Goal: Information Seeking & Learning: Learn about a topic

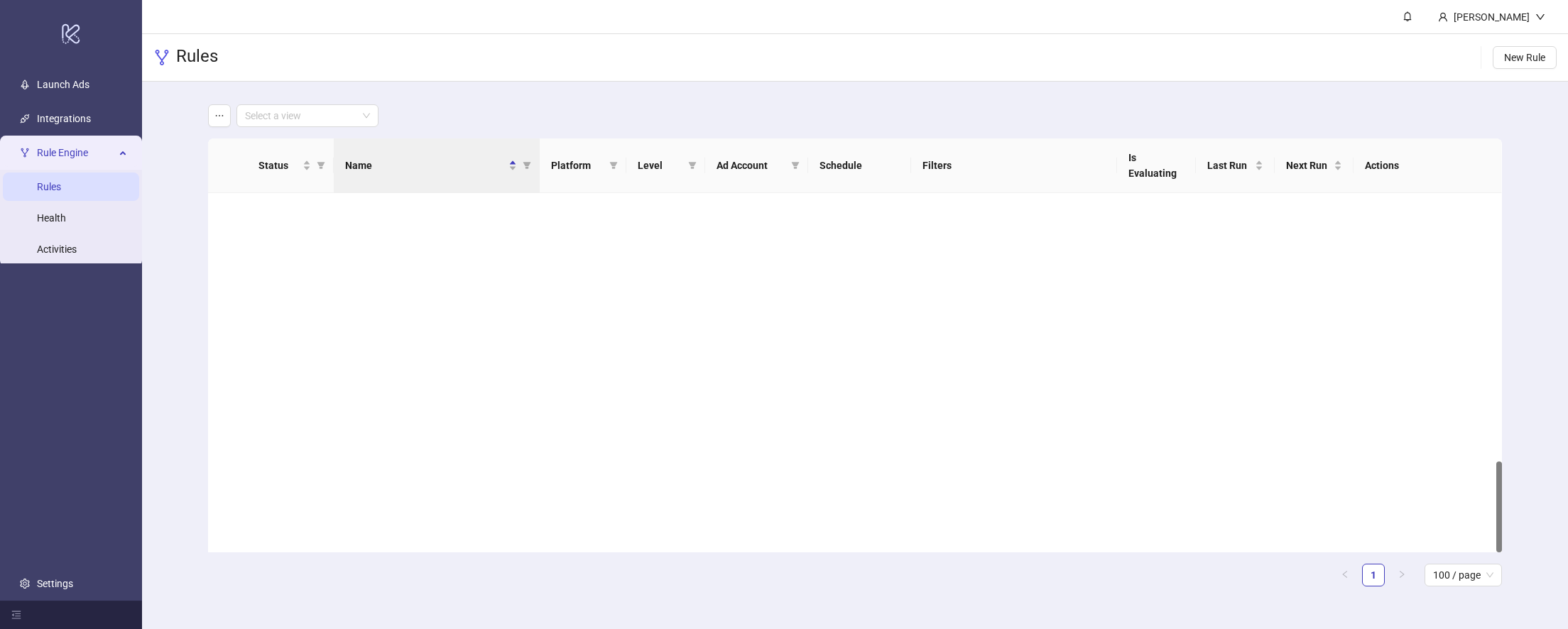
scroll to position [1061, 0]
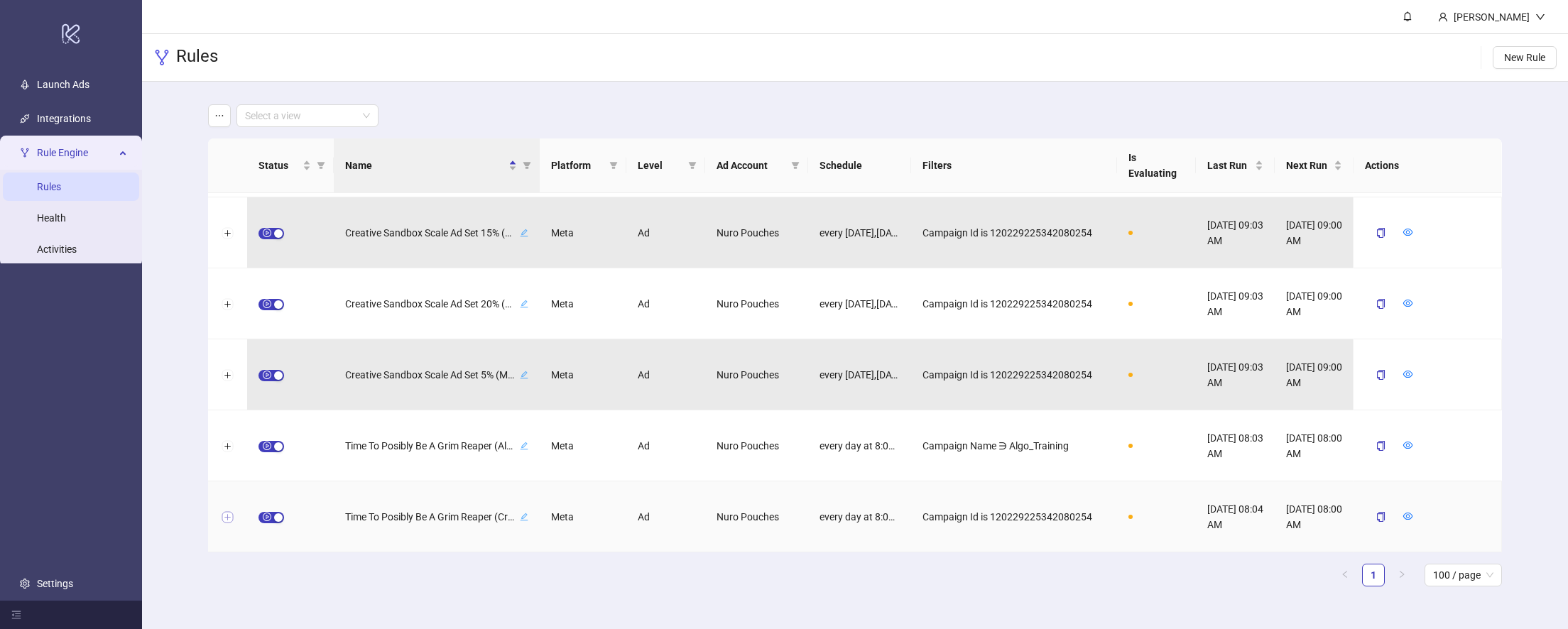
click at [223, 519] on button "Expand row" at bounding box center [228, 518] width 11 height 11
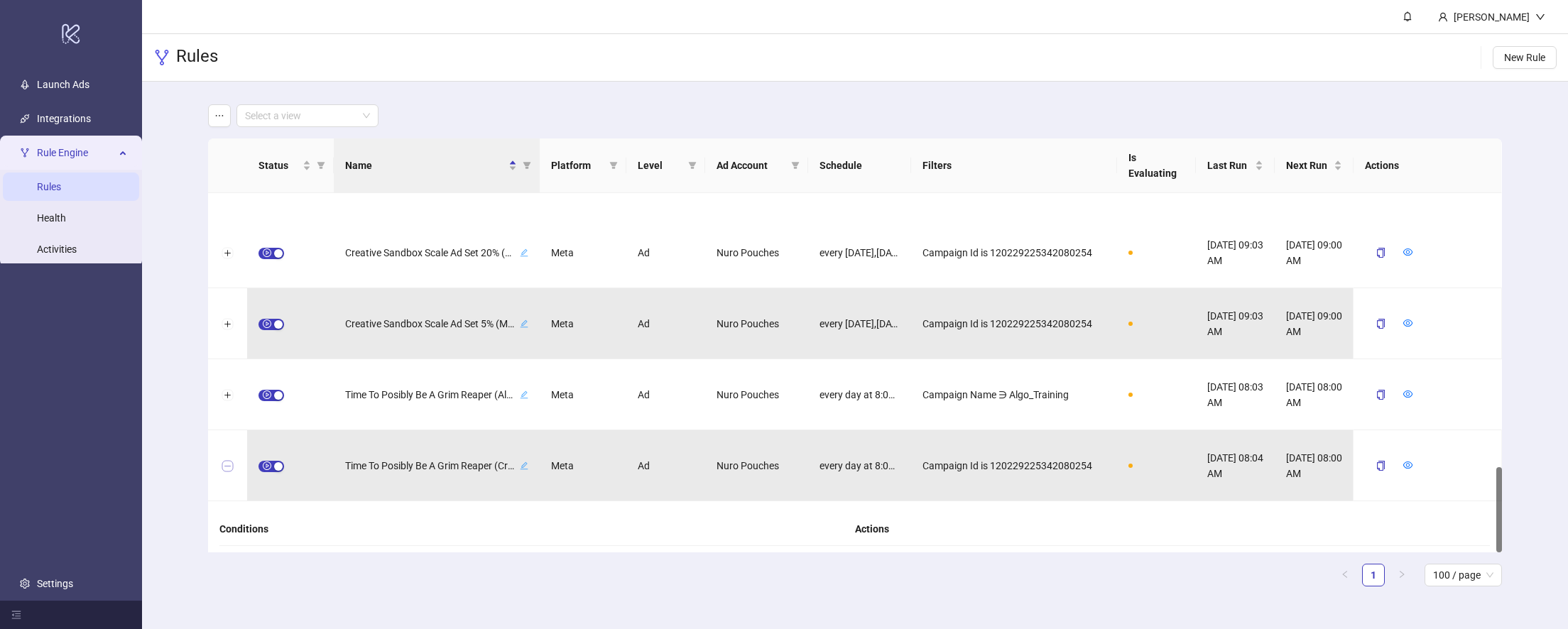
scroll to position [1145, 0]
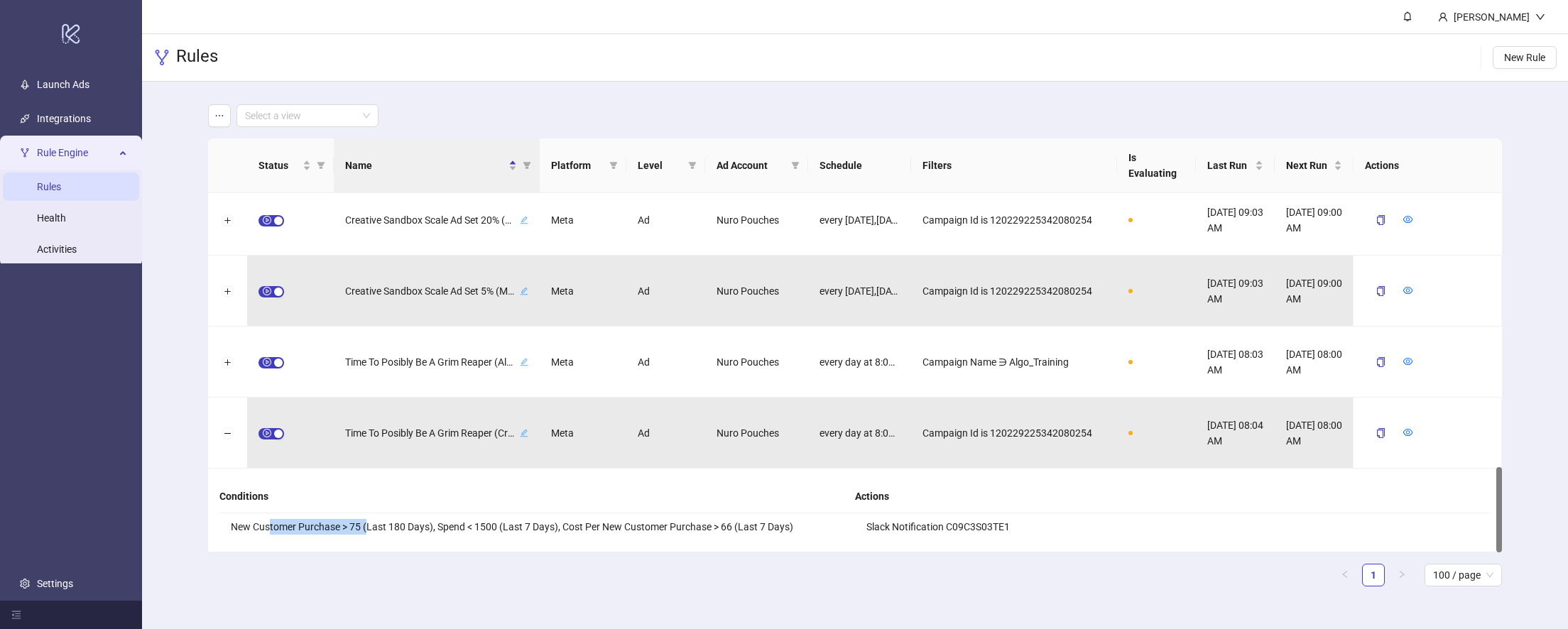
drag, startPoint x: 270, startPoint y: 533, endPoint x: 365, endPoint y: 529, distance: 95.1
click at [365, 529] on li "New Customer Purchase > 75 (Last 180 Days), Spend < 1500 (Last 7 Days), Cost Pe…" at bounding box center [537, 526] width 635 height 27
drag, startPoint x: 443, startPoint y: 528, endPoint x: 497, endPoint y: 527, distance: 54.0
click at [497, 527] on li "New Customer Purchase > 75 (Last 180 Days), Spend < 1500 (Last 7 Days), Cost Pe…" at bounding box center [537, 526] width 635 height 27
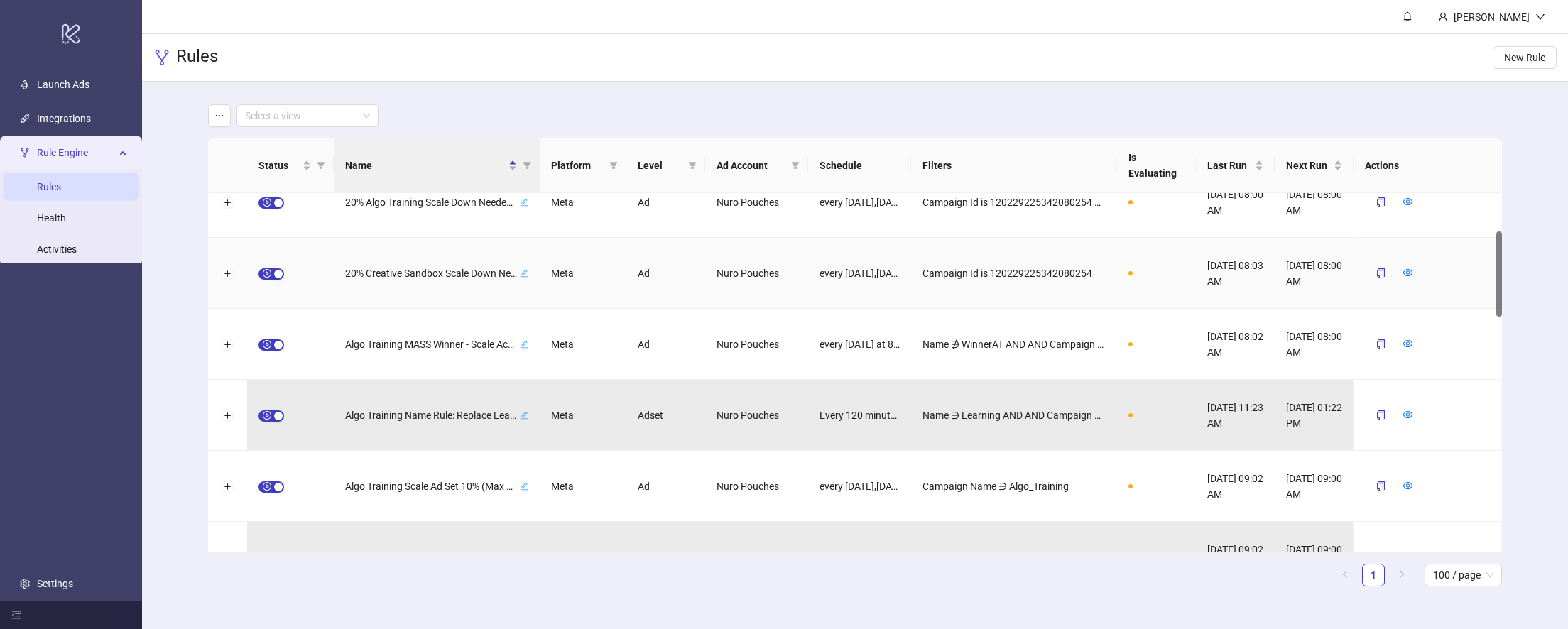
scroll to position [4, 0]
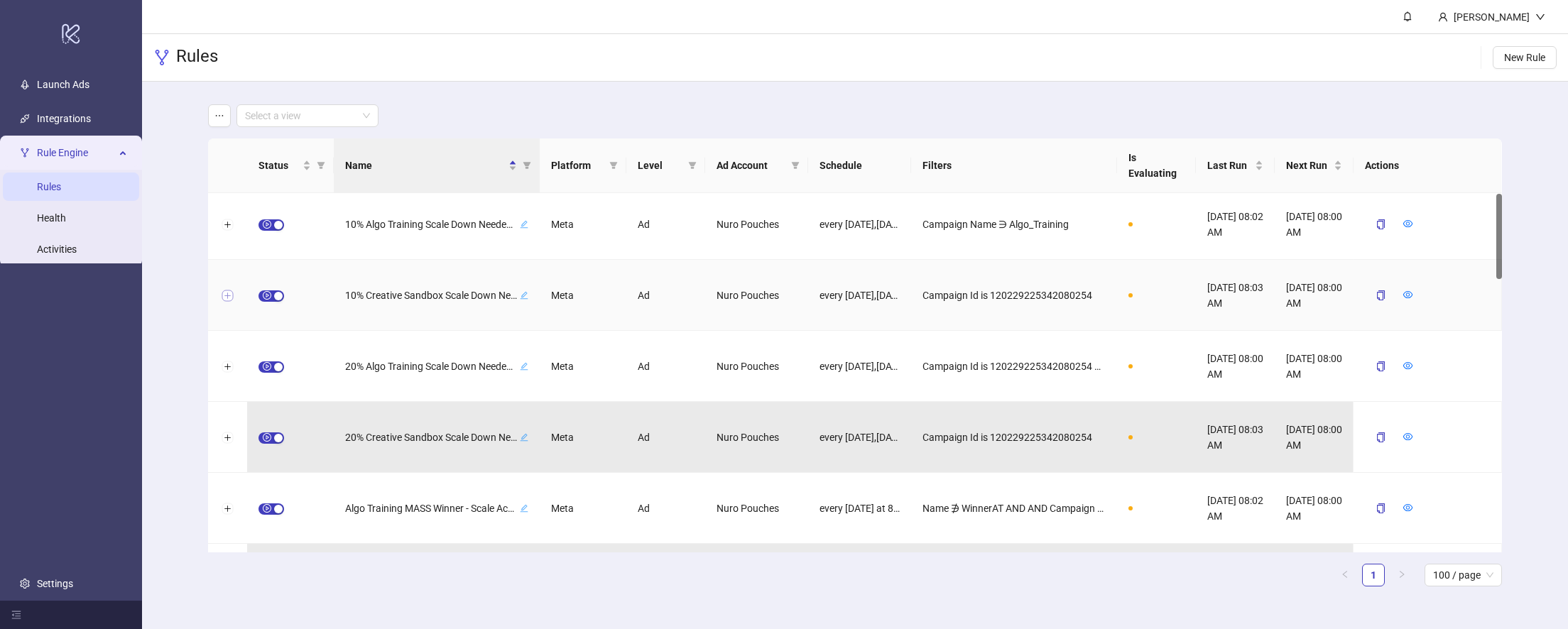
click at [231, 295] on button "Expand row" at bounding box center [228, 296] width 11 height 11
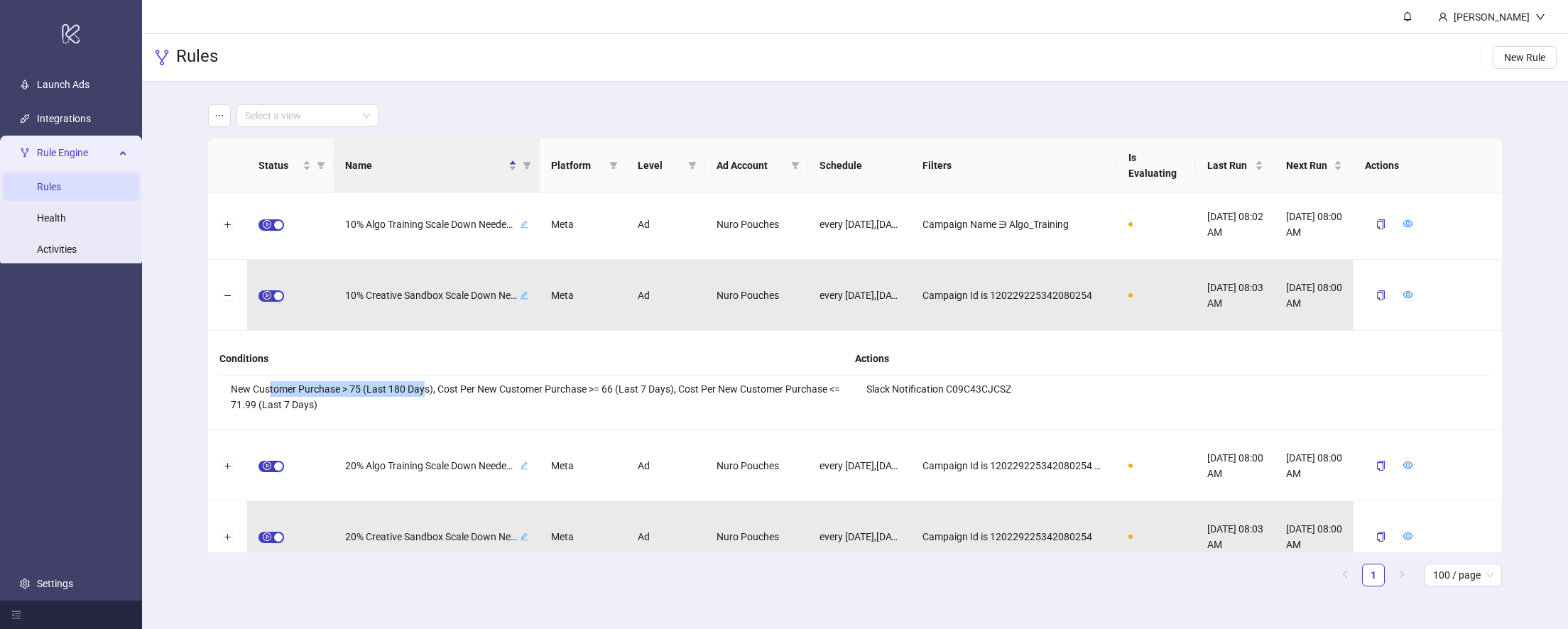
drag, startPoint x: 269, startPoint y: 385, endPoint x: 458, endPoint y: 388, distance: 189.0
click at [426, 385] on li "New Customer Purchase > 75 (Last 180 Days), Cost Per New Customer Purchase >= 6…" at bounding box center [537, 397] width 635 height 42
click at [488, 400] on li "New Customer Purchase > 75 (Last 180 Days), Cost Per New Customer Purchase >= 6…" at bounding box center [537, 397] width 635 height 42
drag, startPoint x: 481, startPoint y: 394, endPoint x: 617, endPoint y: 391, distance: 136.0
click at [617, 391] on li "New Customer Purchase > 75 (Last 180 Days), Cost Per New Customer Purchase >= 6…" at bounding box center [537, 397] width 635 height 42
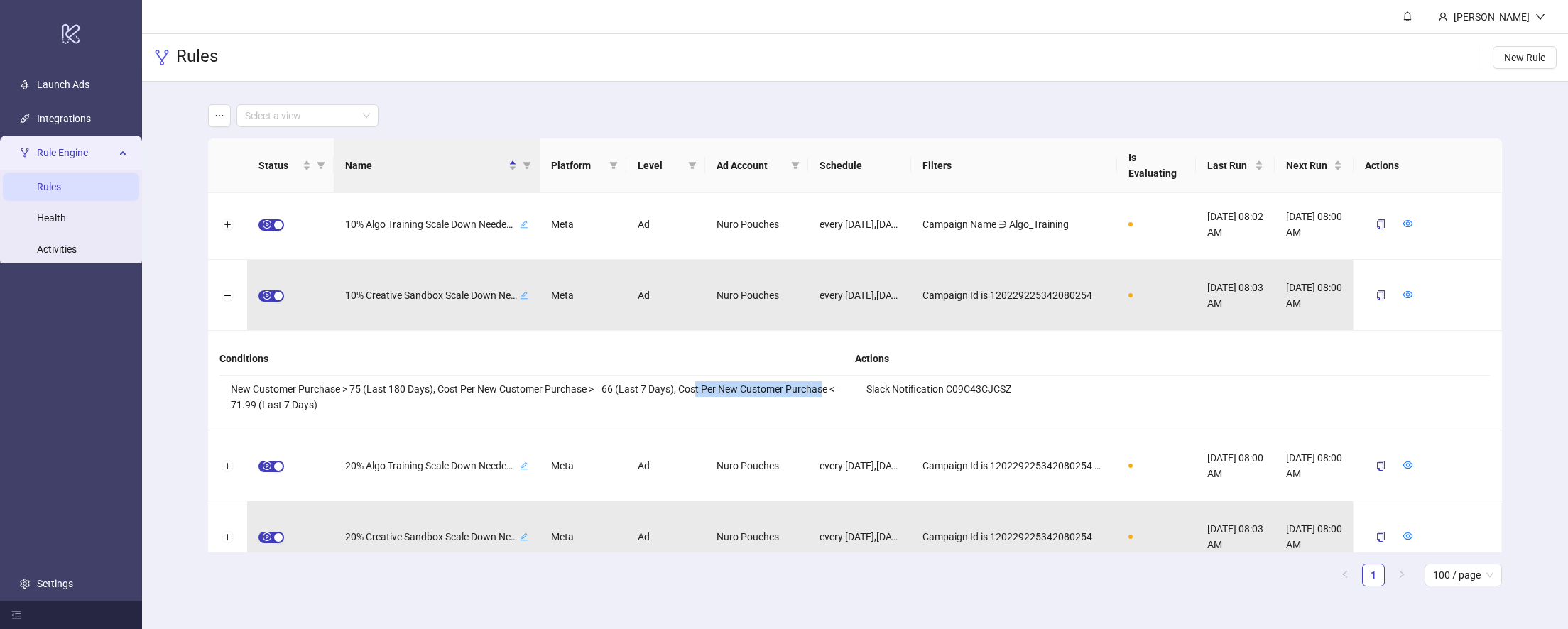
drag, startPoint x: 695, startPoint y: 390, endPoint x: 823, endPoint y: 394, distance: 128.1
click at [823, 394] on li "New Customer Purchase > 75 (Last 180 Days), Cost Per New Customer Purchase >= 6…" at bounding box center [537, 397] width 635 height 42
drag, startPoint x: 582, startPoint y: 392, endPoint x: 614, endPoint y: 388, distance: 32.2
click at [614, 388] on li "New Customer Purchase > 75 (Last 180 Days), Cost Per New Customer Purchase >= 6…" at bounding box center [537, 397] width 635 height 42
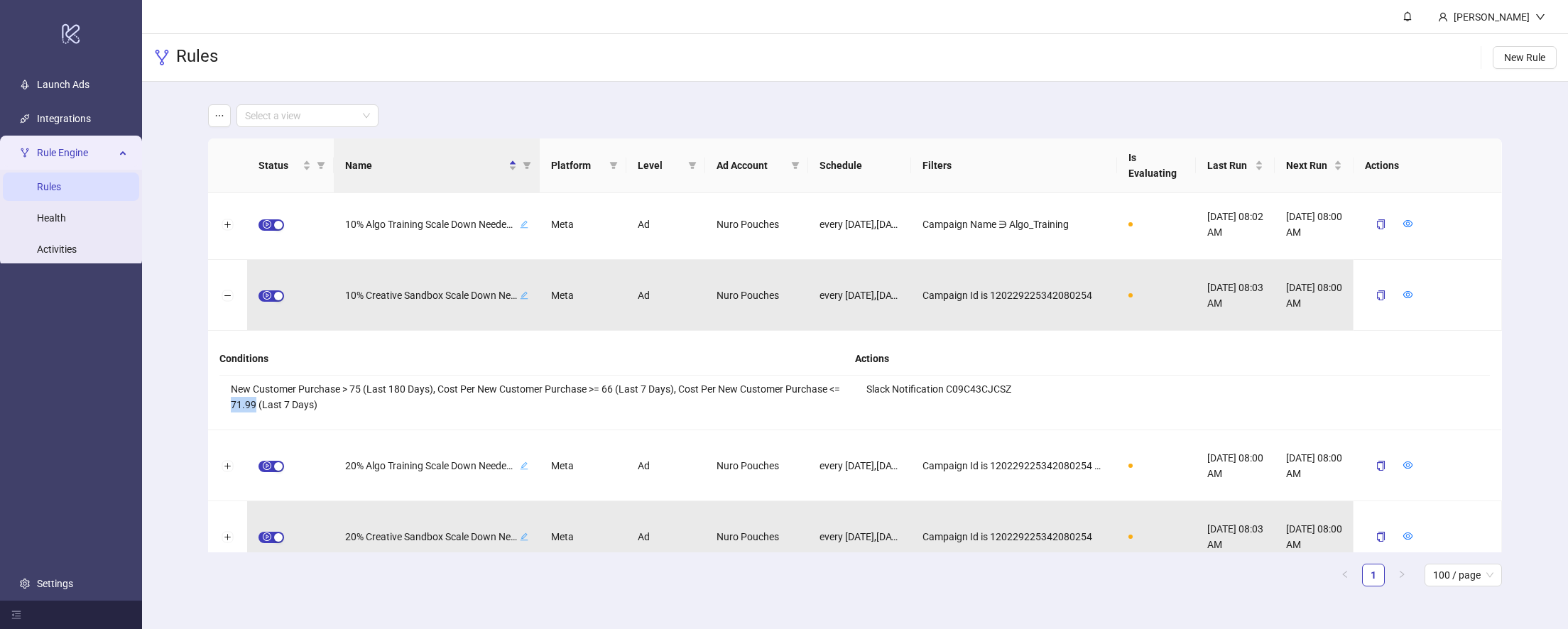
drag, startPoint x: 225, startPoint y: 404, endPoint x: 253, endPoint y: 402, distance: 28.1
click at [253, 402] on li "New Customer Purchase > 75 (Last 180 Days), Cost Per New Customer Purchase >= 6…" at bounding box center [537, 397] width 635 height 42
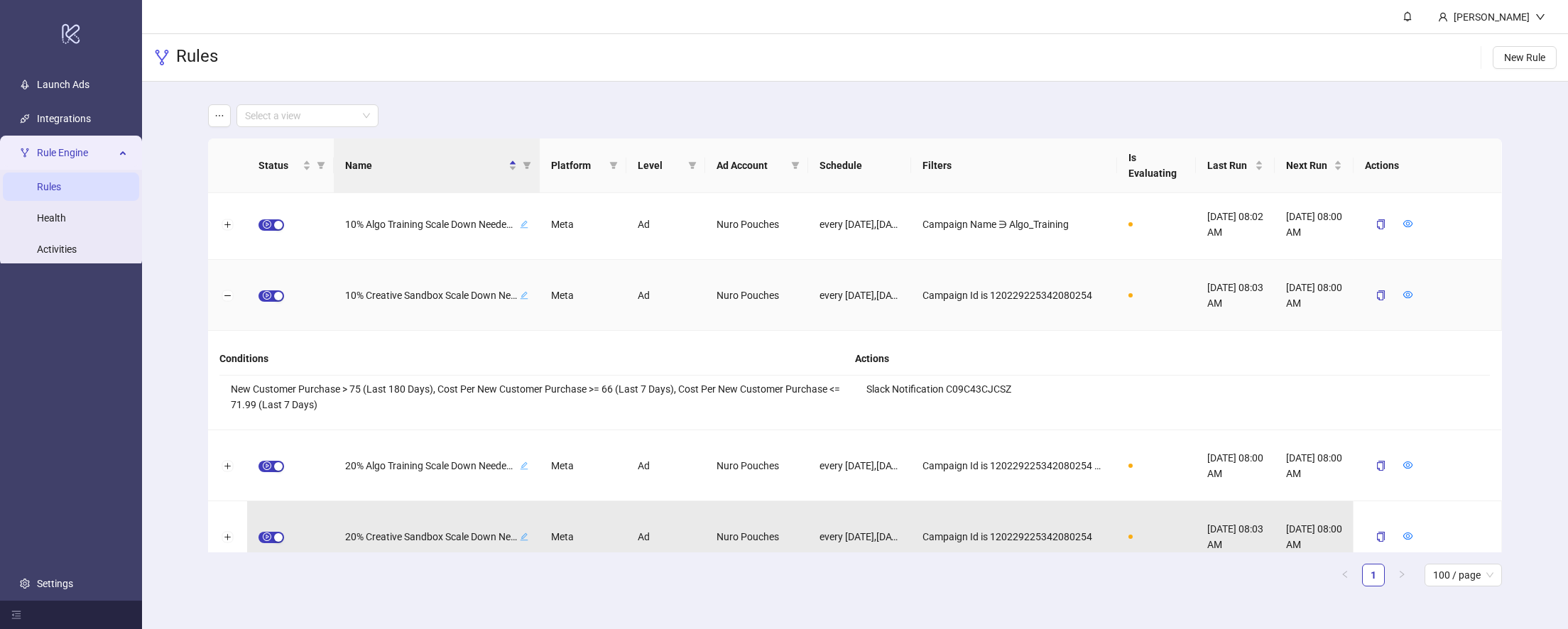
click at [522, 295] on icon "edit" at bounding box center [525, 295] width 8 height 8
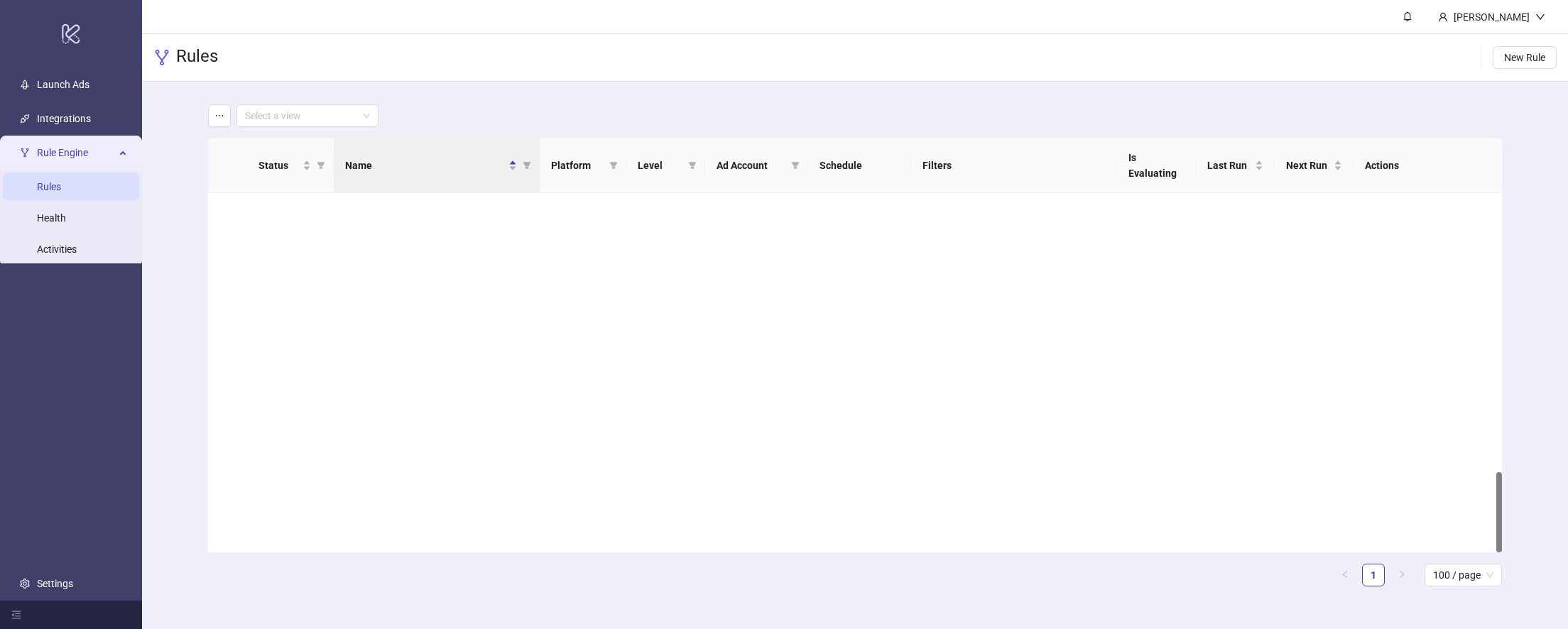
scroll to position [1244, 0]
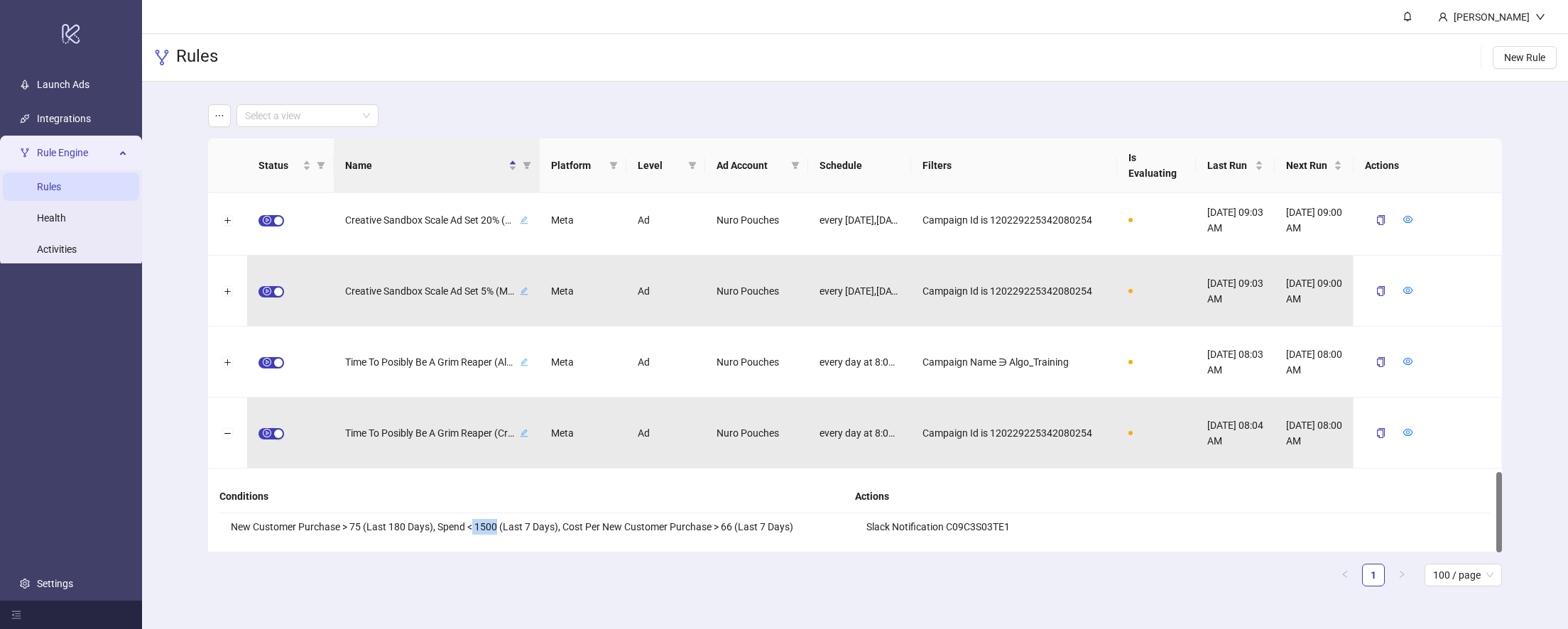
drag, startPoint x: 474, startPoint y: 529, endPoint x: 496, endPoint y: 523, distance: 22.8
click at [496, 523] on li "New Customer Purchase > 75 (Last 180 Days), Spend < 1500 (Last 7 Days), Cost Pe…" at bounding box center [537, 526] width 635 height 27
